Goal: Information Seeking & Learning: Learn about a topic

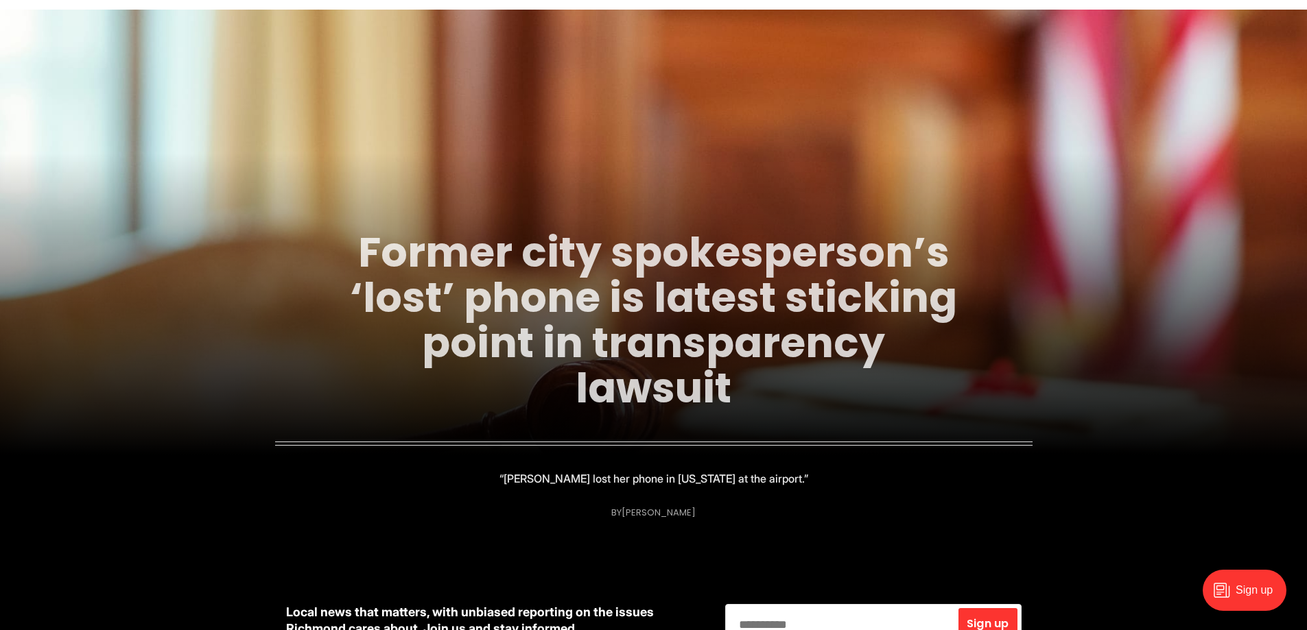
scroll to position [69, 0]
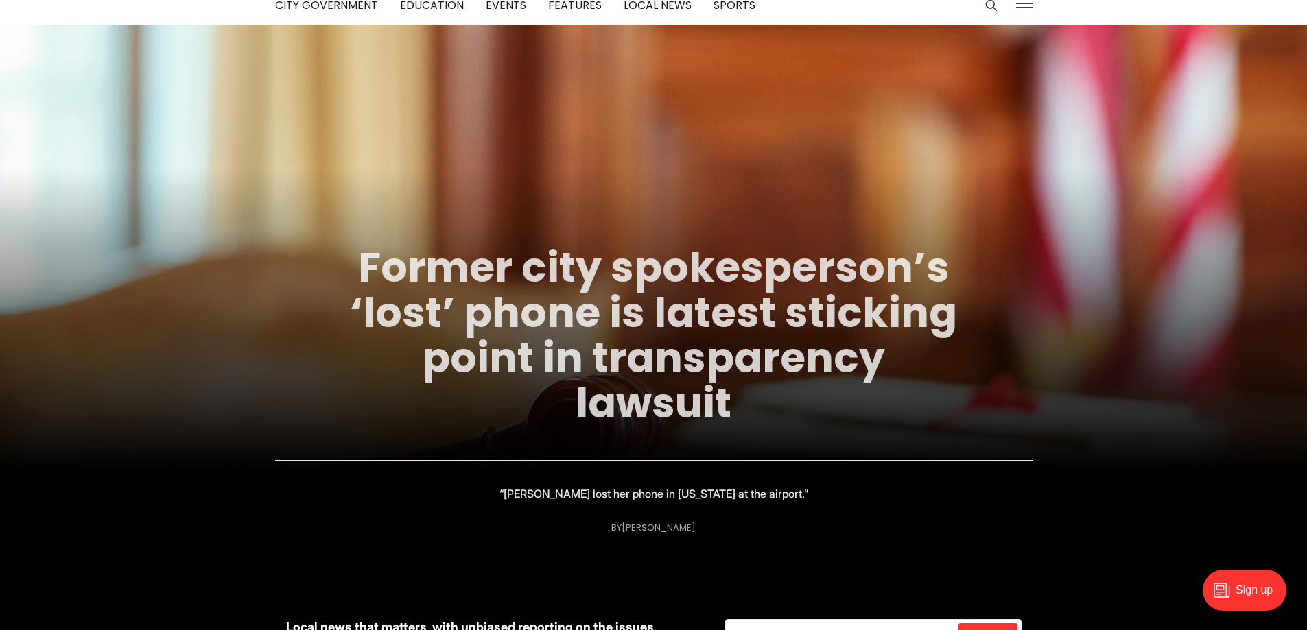
click at [619, 308] on link "Former city spokesperson’s ‘lost’ phone is latest sticking point in transparenc…" at bounding box center [653, 335] width 607 height 193
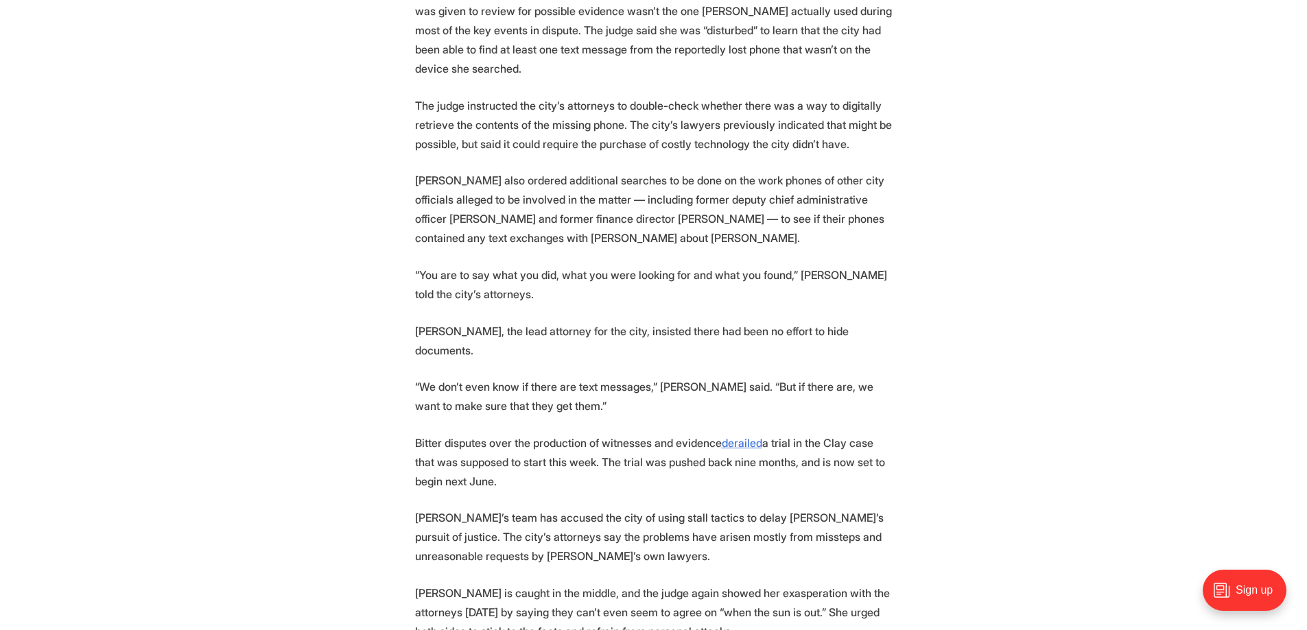
scroll to position [2061, 0]
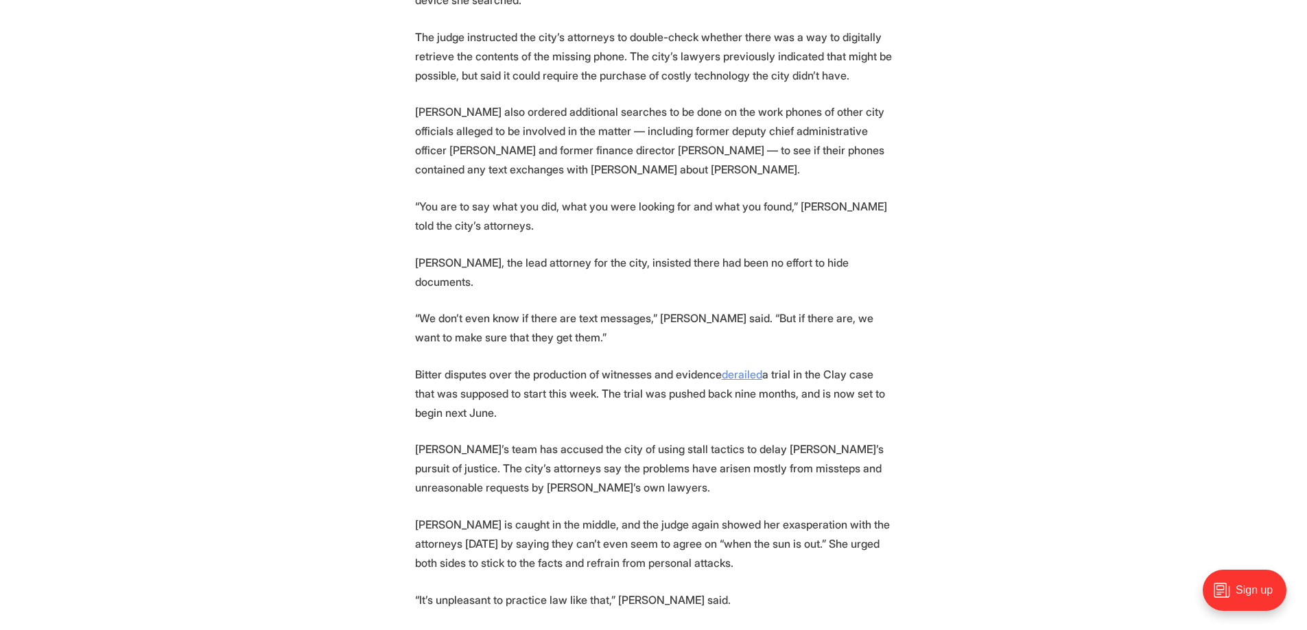
click at [741, 368] on u "derailed" at bounding box center [742, 375] width 40 height 14
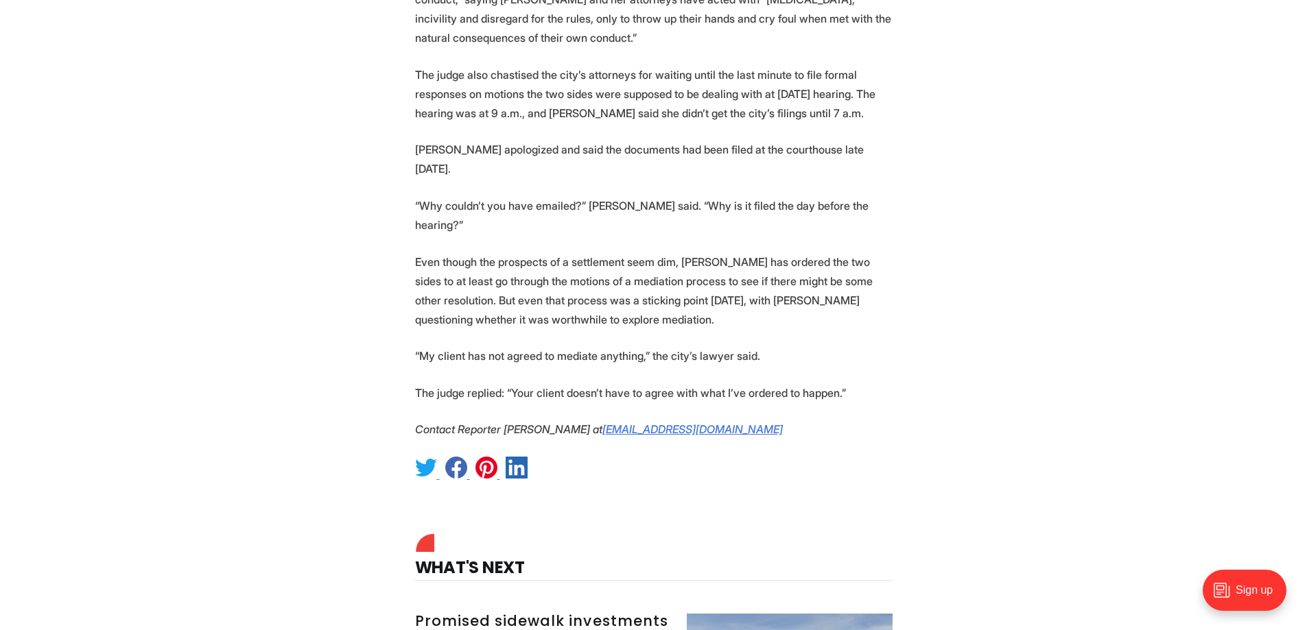
scroll to position [4758, 0]
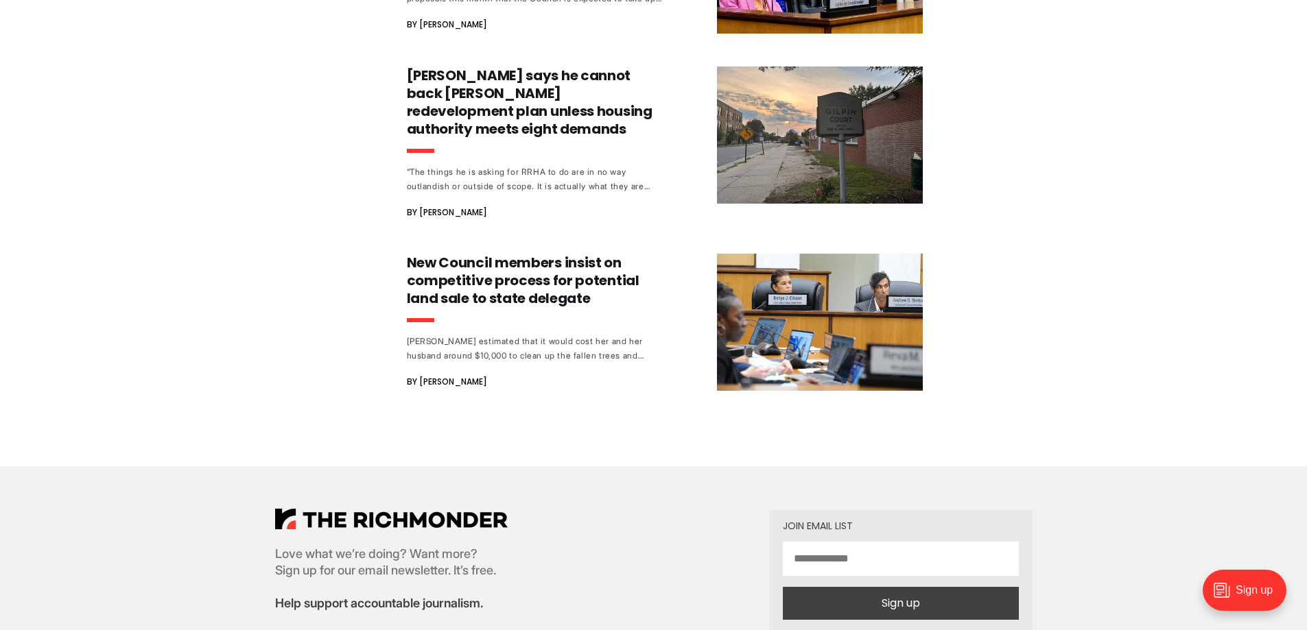
scroll to position [3018, 0]
